Goal: Check status: Check status

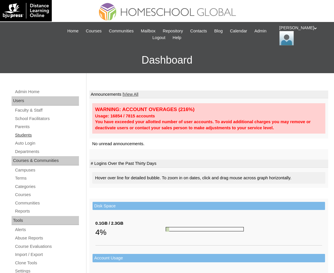
click at [29, 136] on link "Students" at bounding box center [46, 135] width 65 height 7
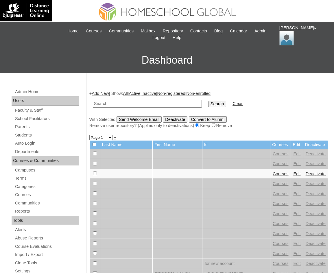
click at [134, 101] on input "text" at bounding box center [147, 104] width 109 height 8
type input "Brad Tyler"
click at [209, 105] on input "Search" at bounding box center [218, 104] width 18 height 6
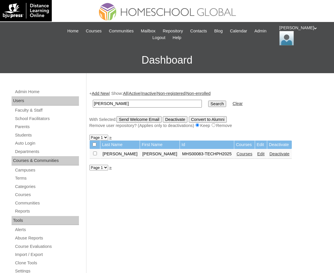
click at [237, 153] on link "Courses" at bounding box center [245, 154] width 16 height 5
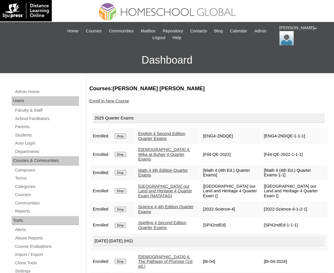
click at [157, 133] on link "English 4 Second Edition Quarter Exams" at bounding box center [161, 136] width 47 height 10
